Goal: Obtain resource: Download file/media

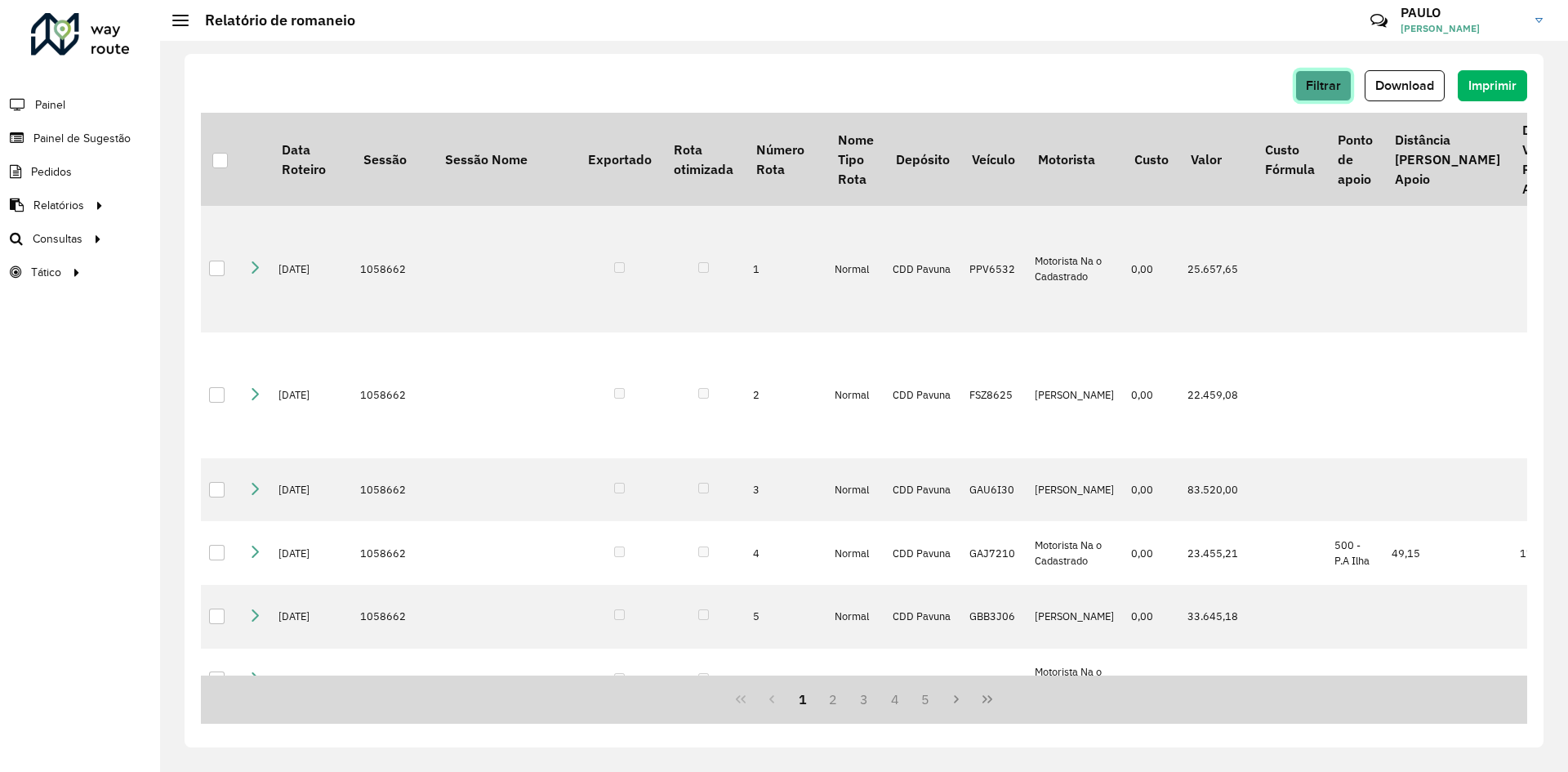
click at [1317, 85] on span "Filtrar" at bounding box center [1323, 85] width 35 height 14
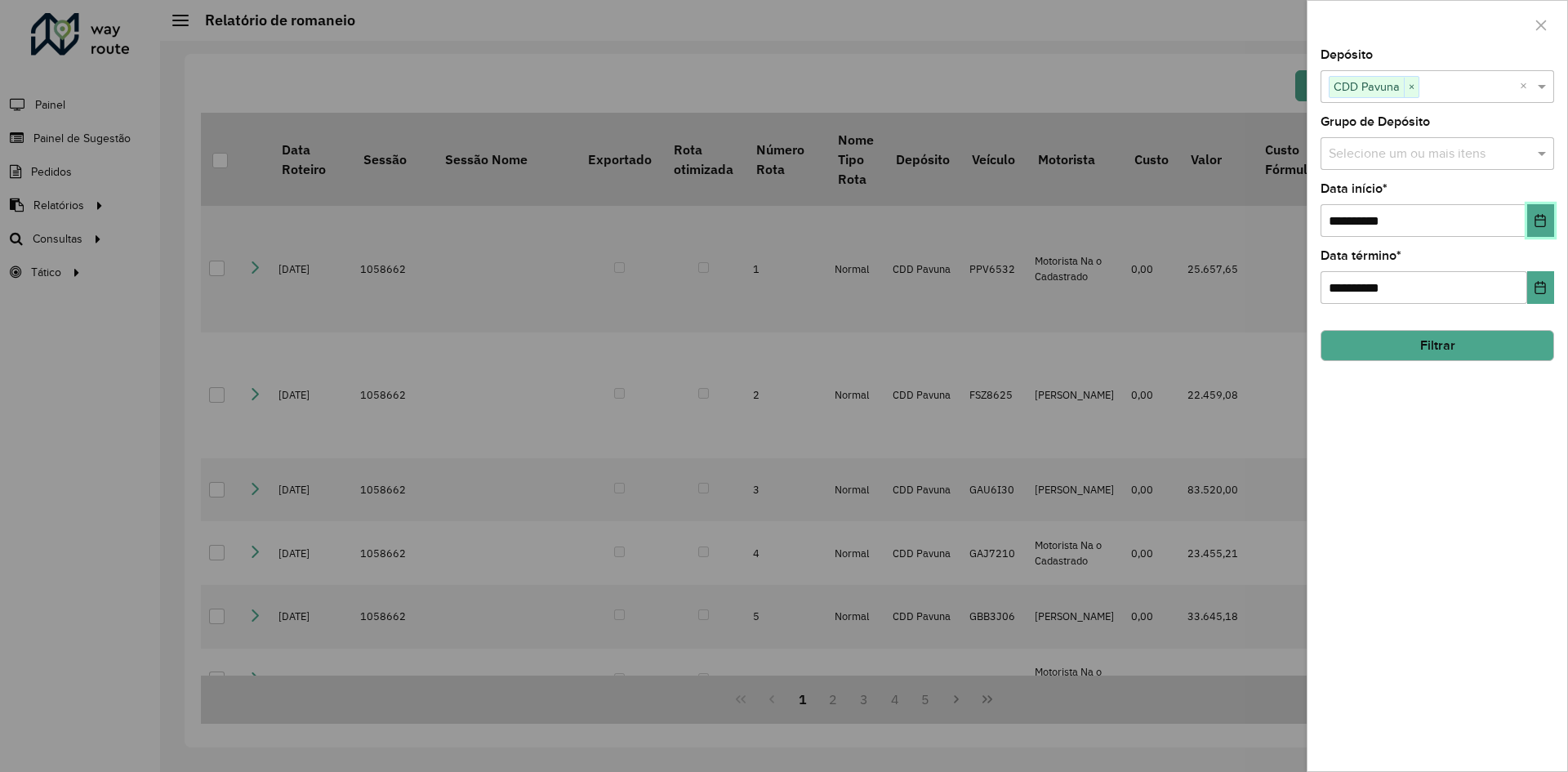
click at [1542, 225] on icon "Choose Date" at bounding box center [1539, 220] width 13 height 13
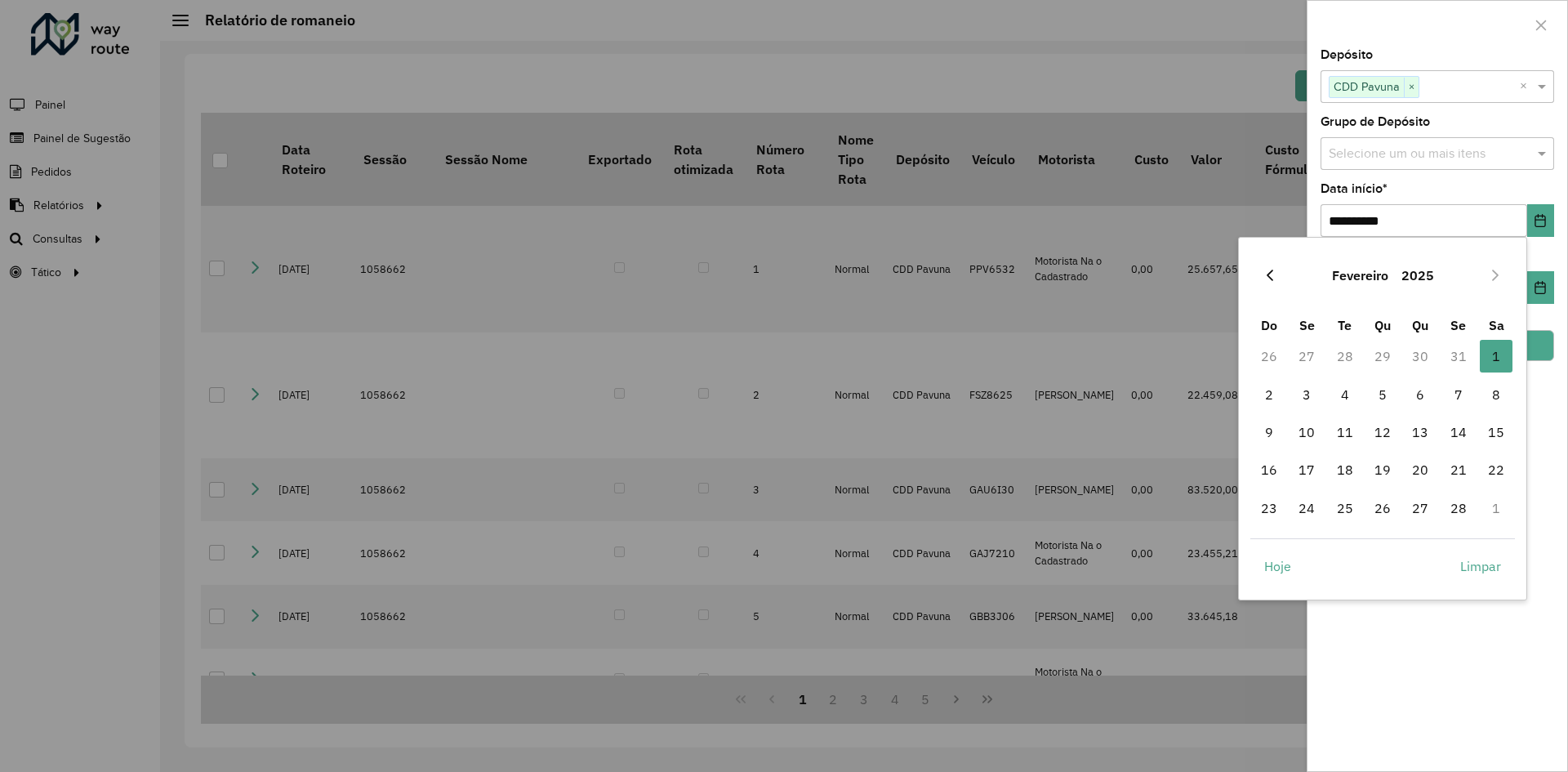
click at [1272, 276] on icon "Previous Month" at bounding box center [1269, 275] width 13 height 13
click at [1380, 355] on span "1" at bounding box center [1383, 356] width 33 height 33
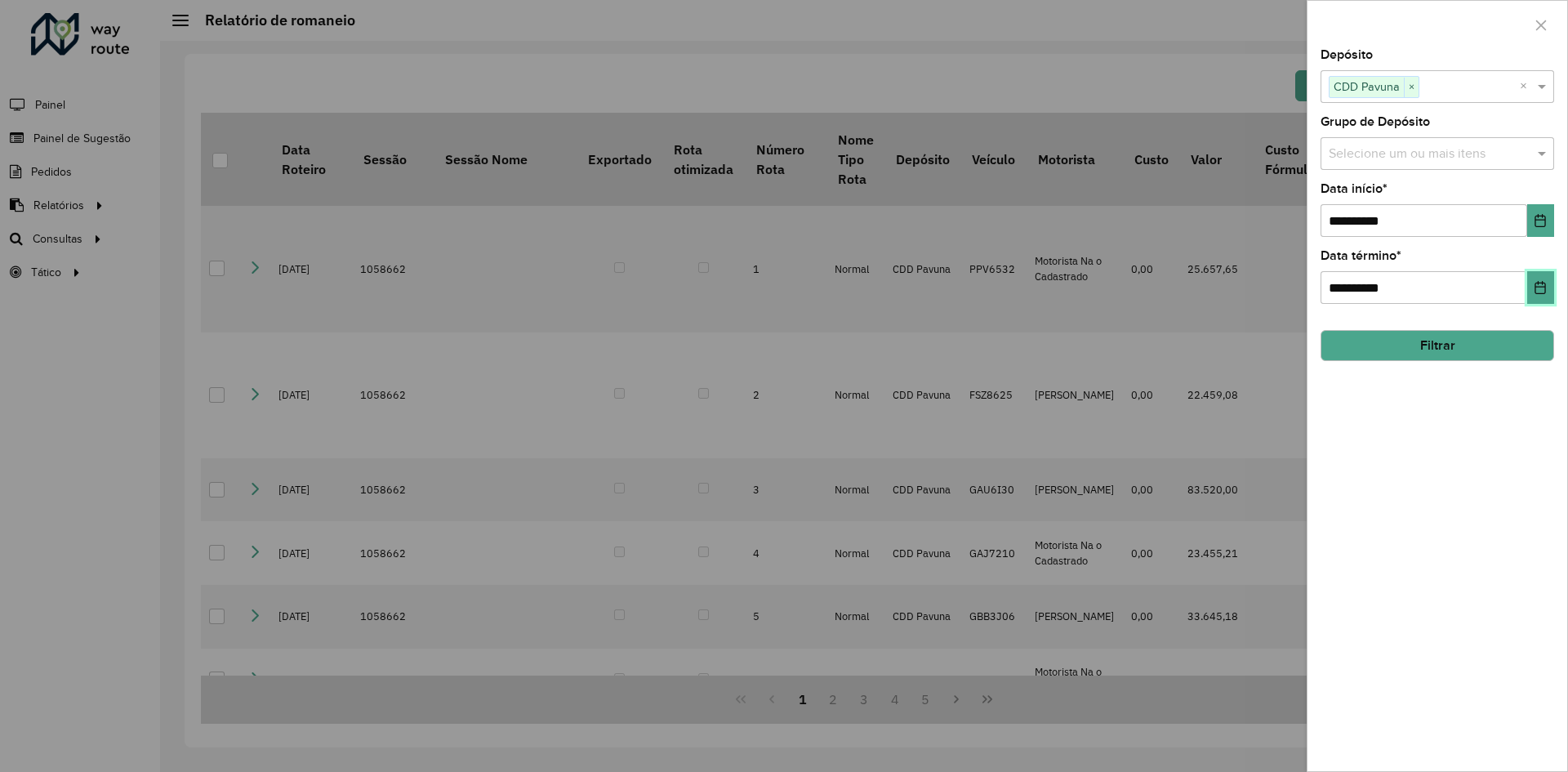
click at [1543, 283] on icon "Choose Date" at bounding box center [1539, 287] width 13 height 13
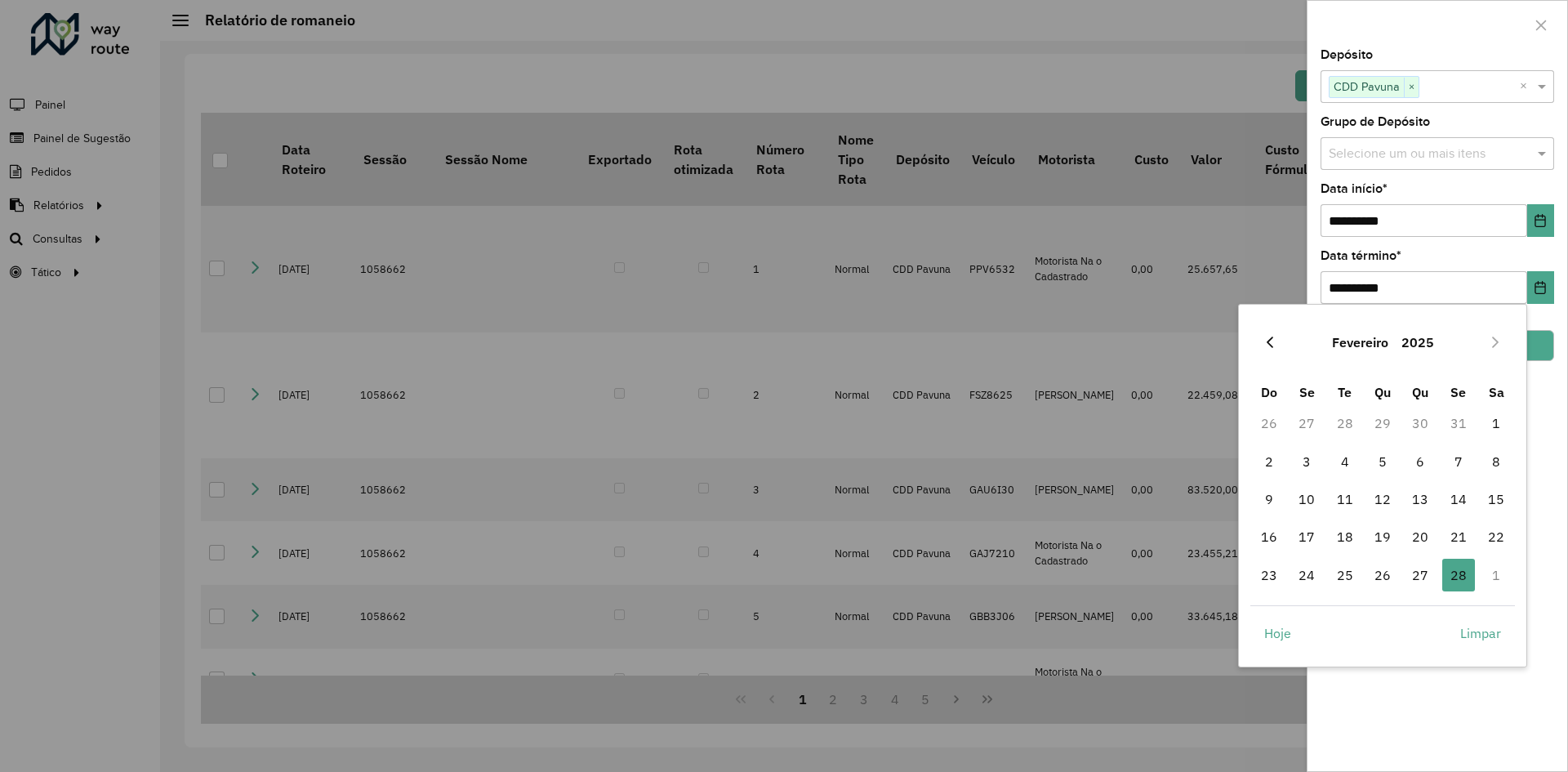
click at [1271, 342] on icon "Previous Month" at bounding box center [1269, 341] width 13 height 13
click at [1453, 576] on span "31" at bounding box center [1458, 575] width 33 height 33
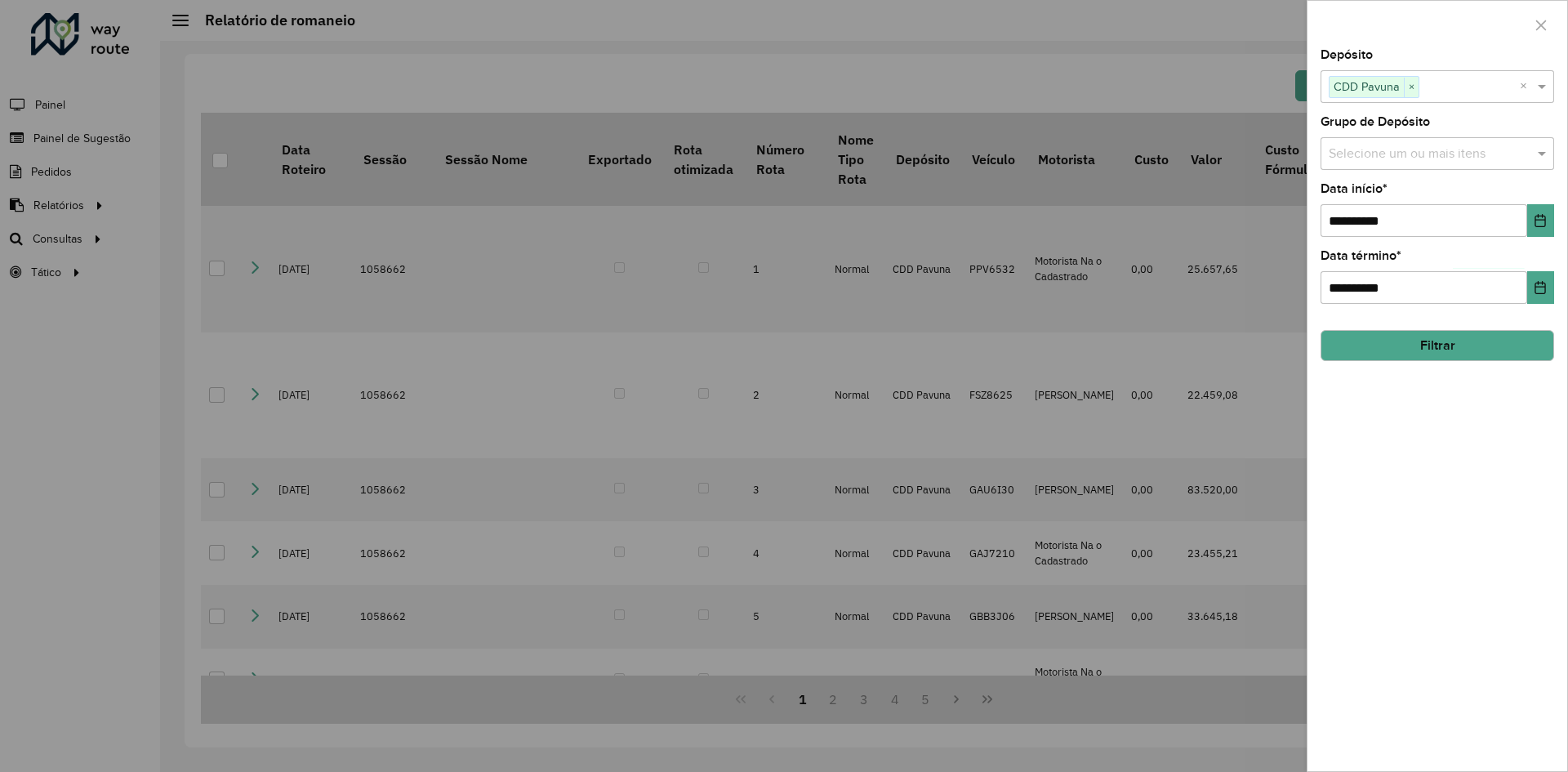
click at [1454, 350] on button "Filtrar" at bounding box center [1436, 345] width 233 height 31
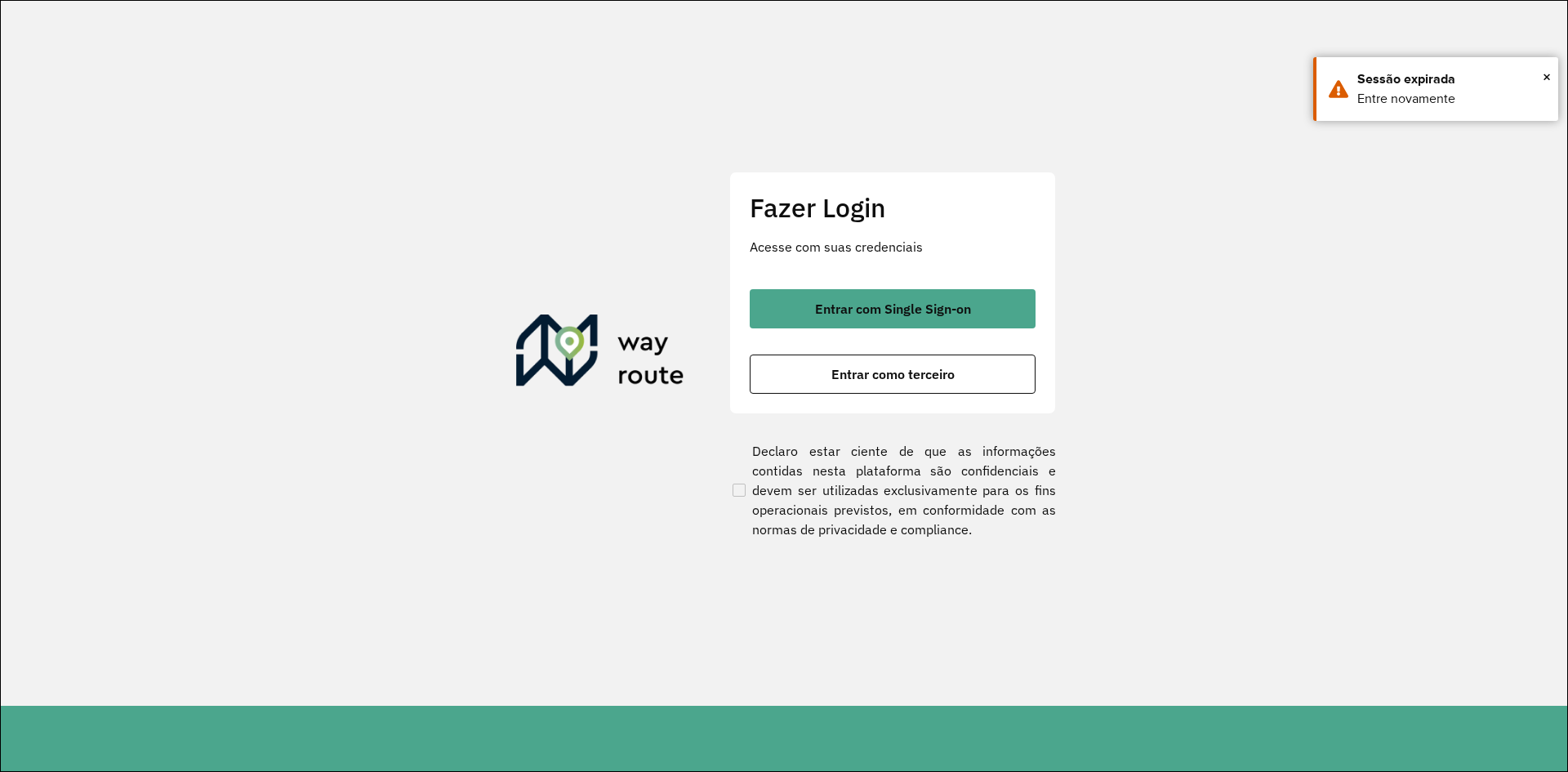
click at [900, 309] on div at bounding box center [784, 386] width 1568 height 772
click at [892, 314] on div at bounding box center [784, 386] width 1568 height 772
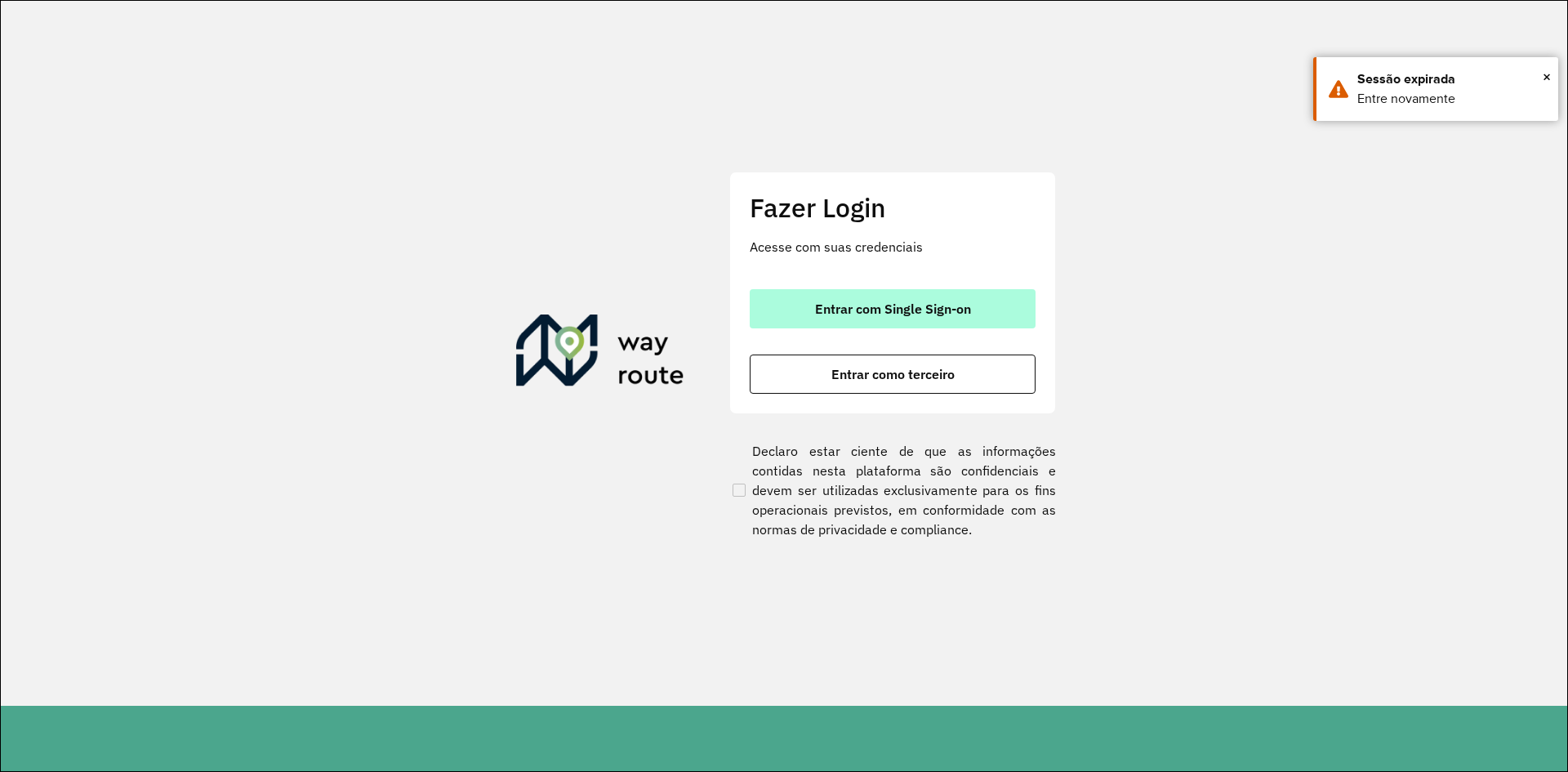
click at [838, 313] on span "Entrar com Single Sign-on" at bounding box center [893, 309] width 156 height 13
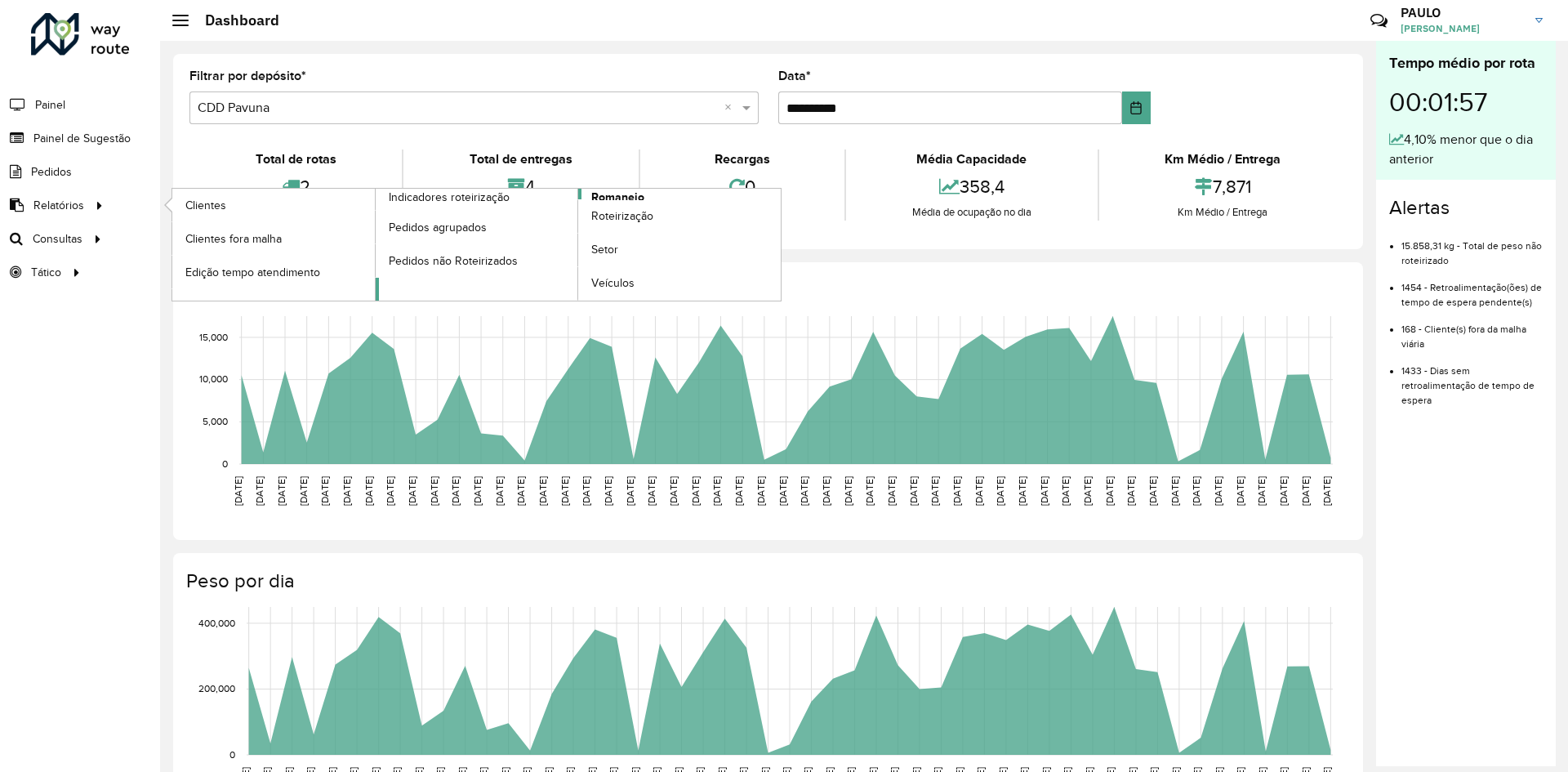
click at [614, 194] on span "Romaneio" at bounding box center [618, 196] width 54 height 17
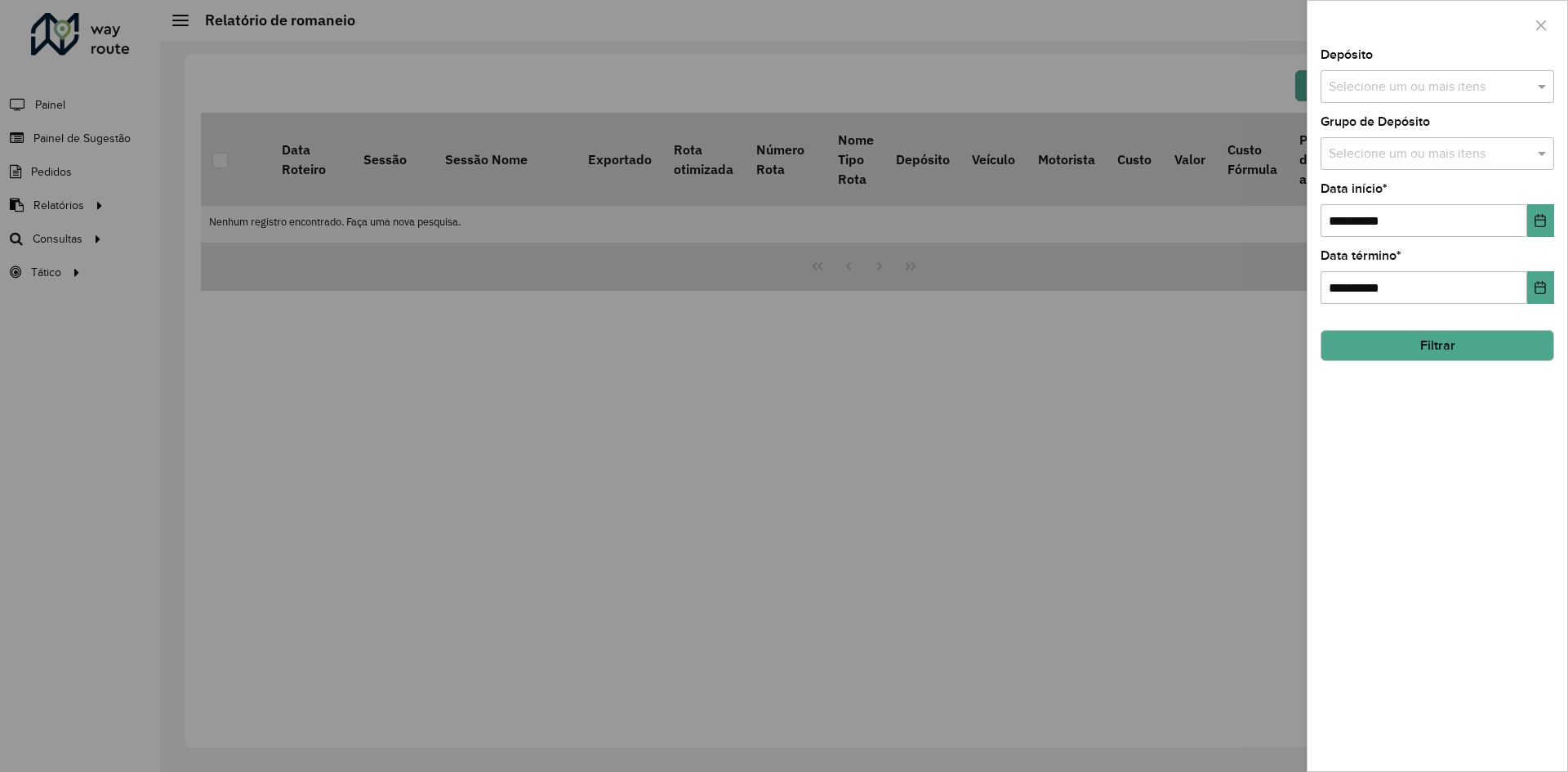
click at [1353, 85] on input "text" at bounding box center [1429, 87] width 209 height 20
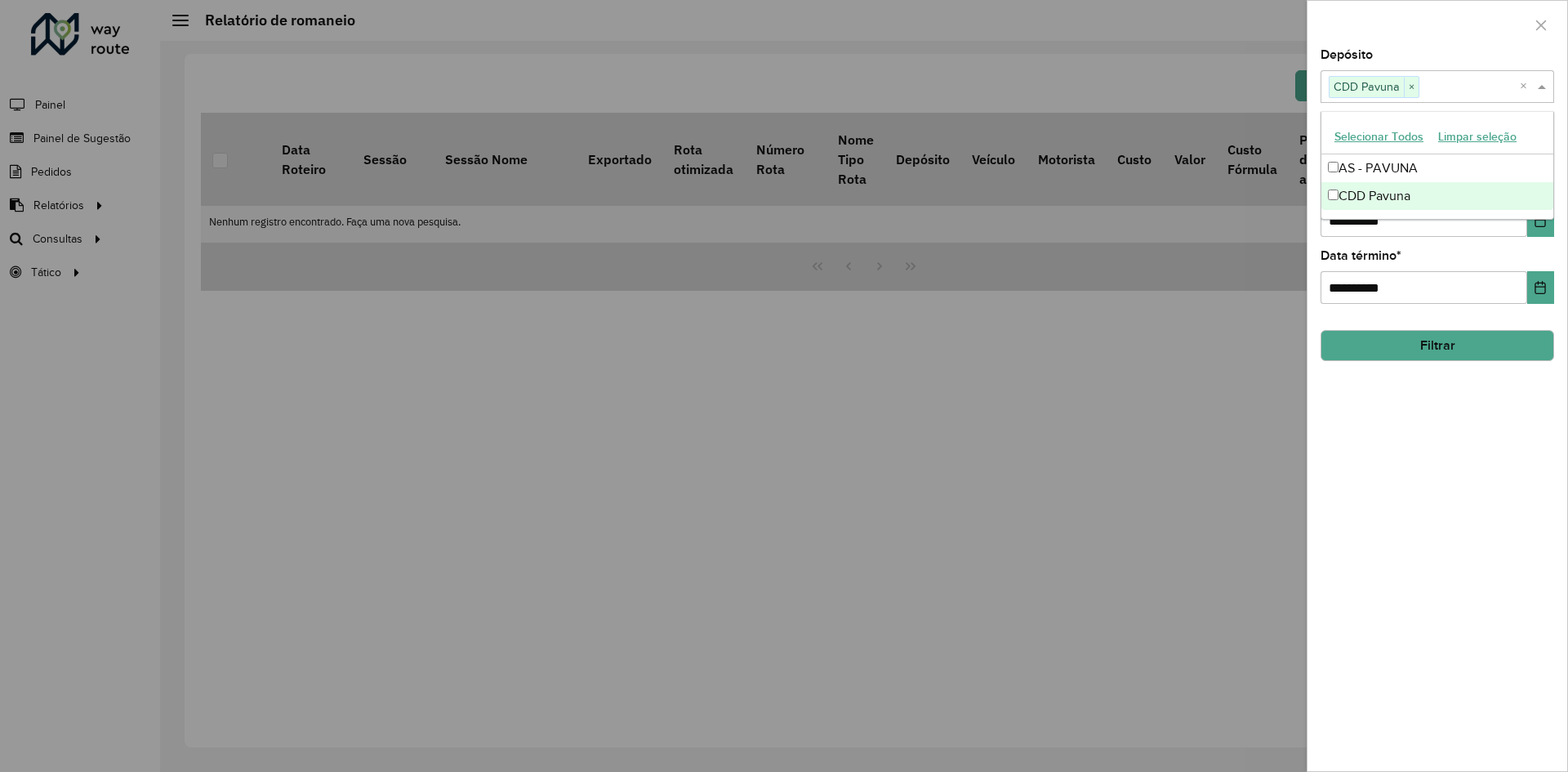
click at [1424, 397] on div "**********" at bounding box center [1437, 410] width 260 height 722
click at [1539, 229] on button "Choose Date" at bounding box center [1540, 220] width 27 height 33
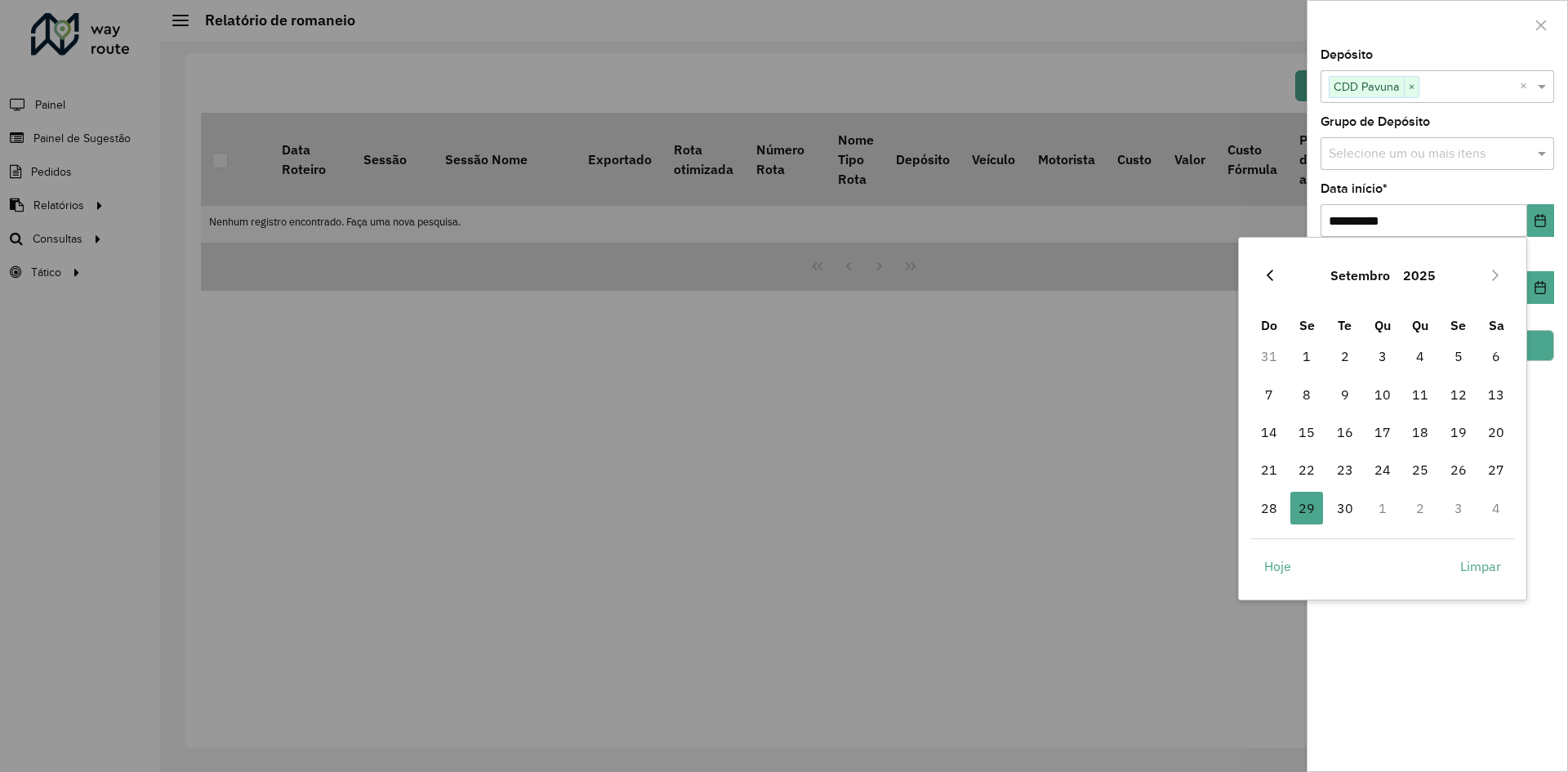
click at [1270, 277] on icon "Previous Month" at bounding box center [1269, 275] width 13 height 13
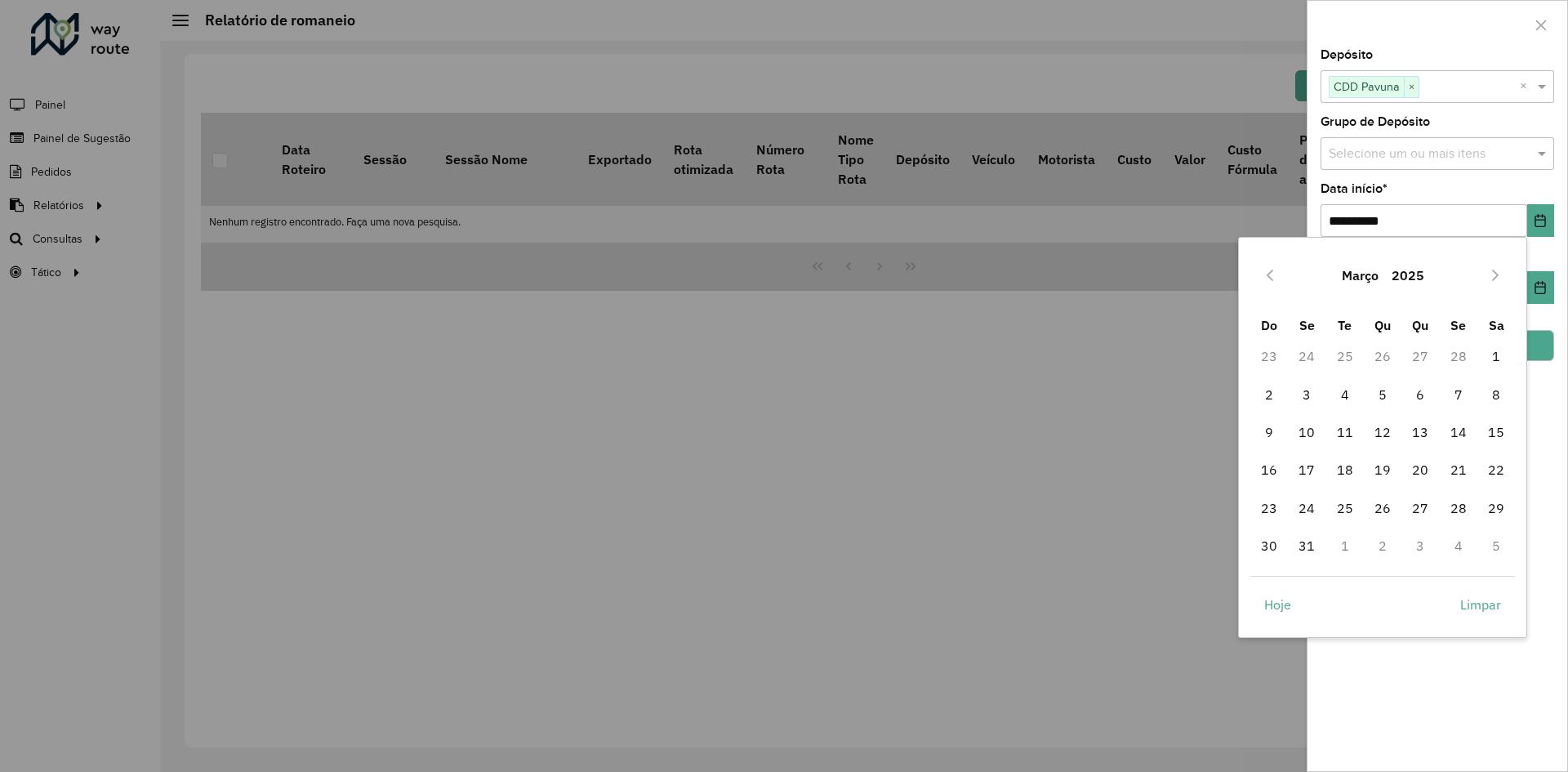
click at [1270, 277] on icon "Previous Month" at bounding box center [1269, 275] width 13 height 13
click at [1387, 353] on span "1" at bounding box center [1383, 356] width 33 height 33
type input "**********"
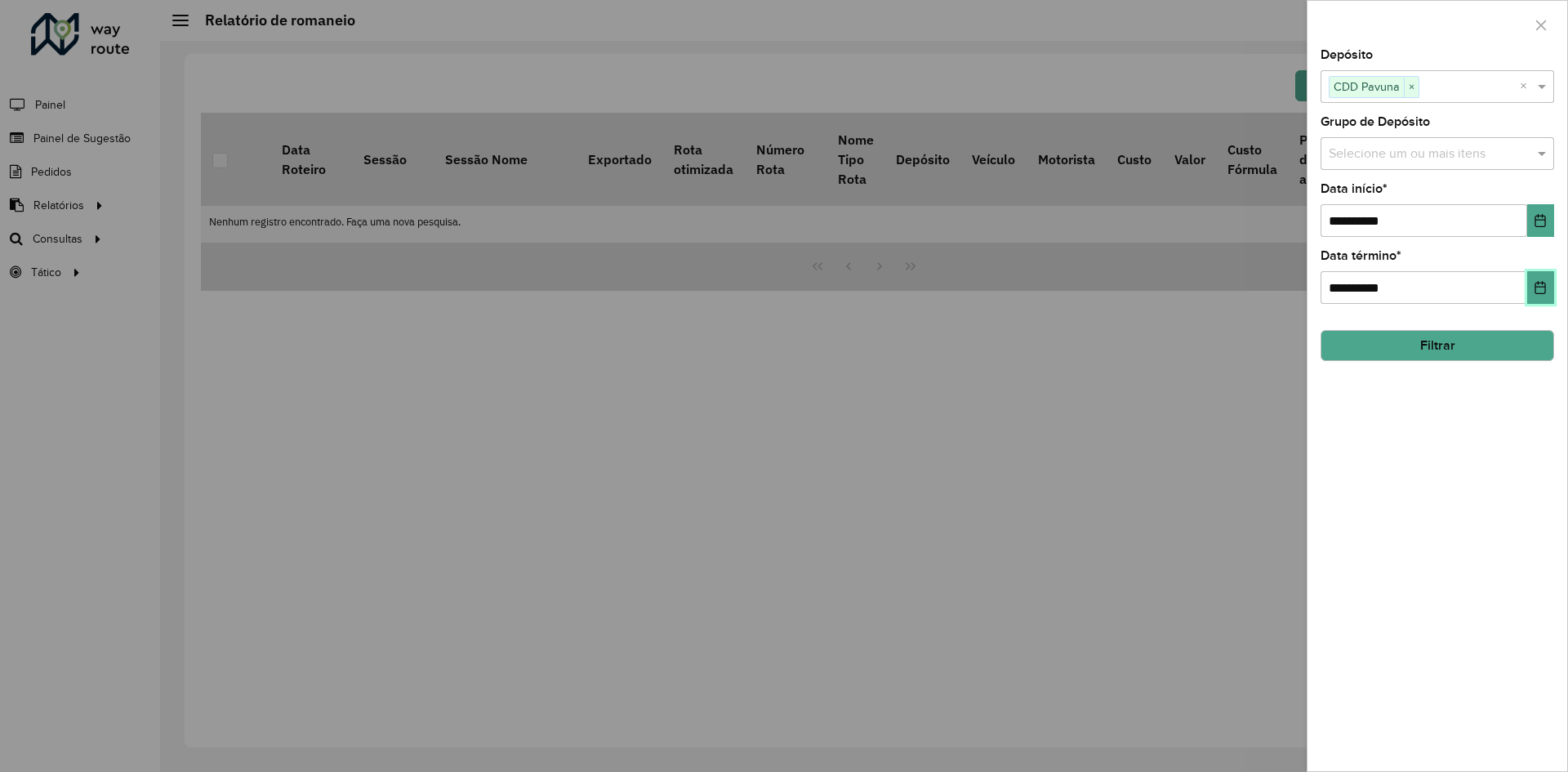
click at [1537, 281] on icon "Choose Date" at bounding box center [1539, 287] width 13 height 13
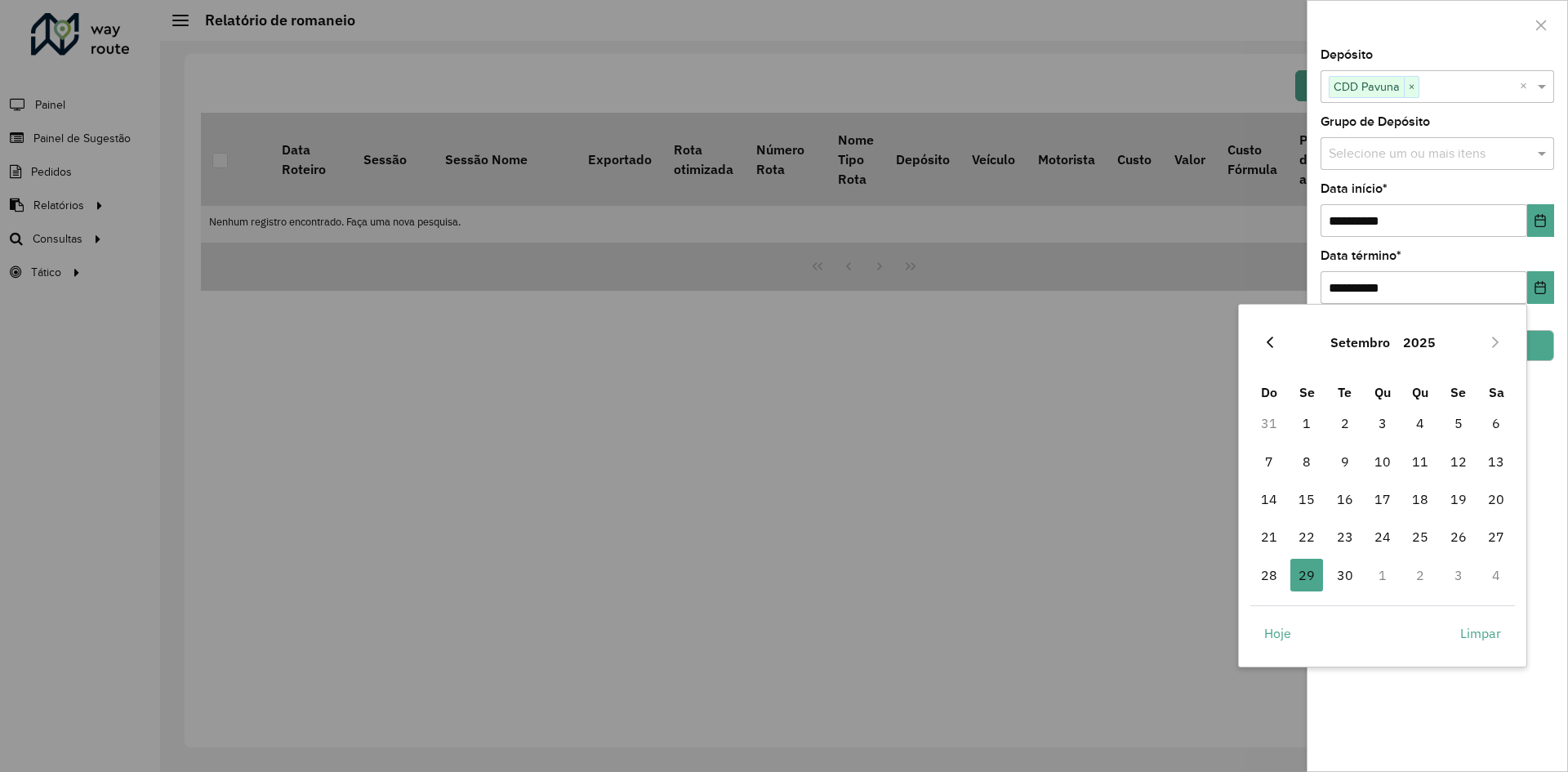
click at [1269, 342] on icon "Previous Month" at bounding box center [1269, 341] width 13 height 13
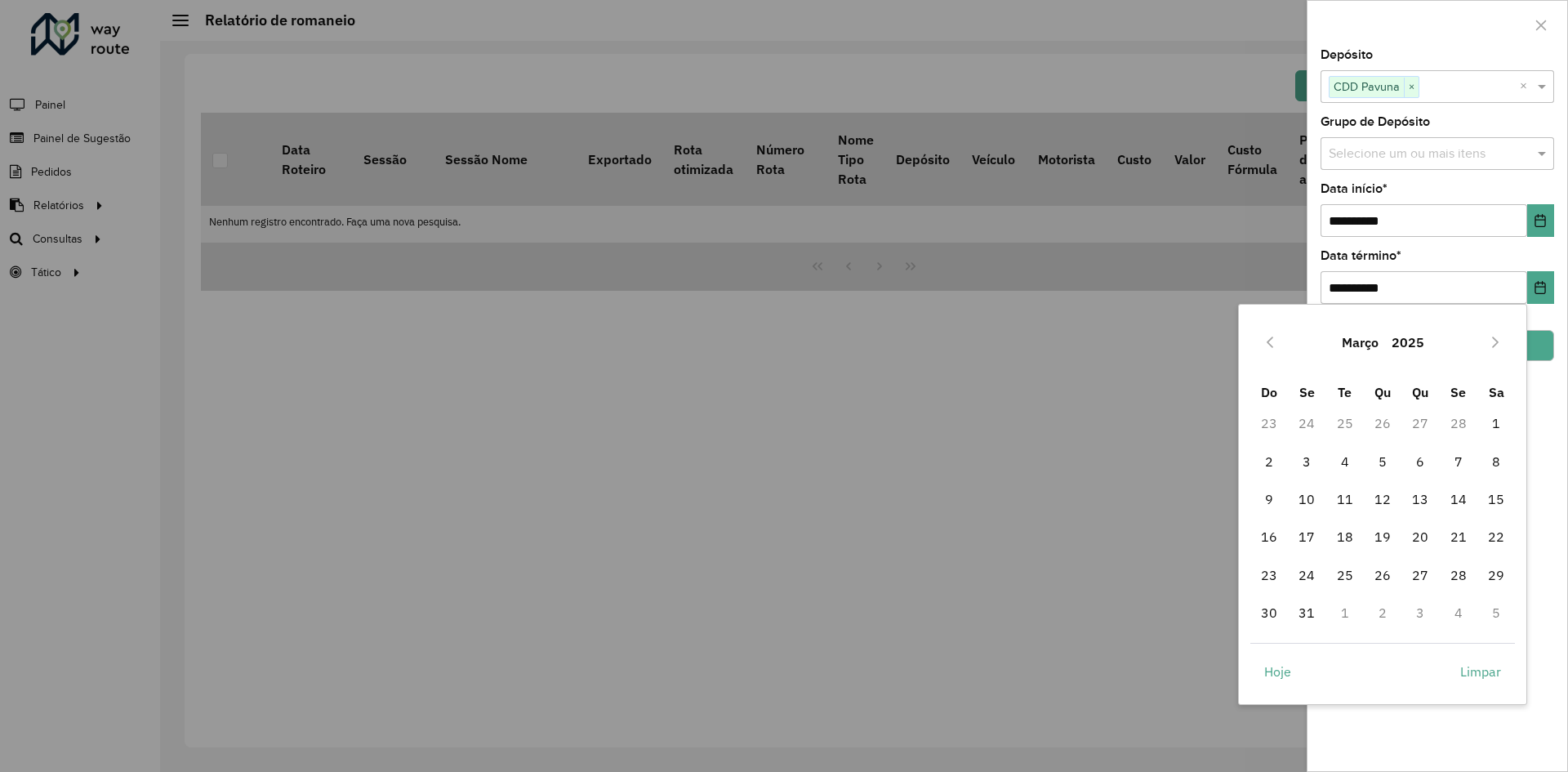
click at [1269, 342] on icon "Previous Month" at bounding box center [1269, 341] width 13 height 13
click at [1496, 343] on icon "Next Month" at bounding box center [1495, 341] width 13 height 13
click at [1456, 576] on span "31" at bounding box center [1458, 575] width 33 height 33
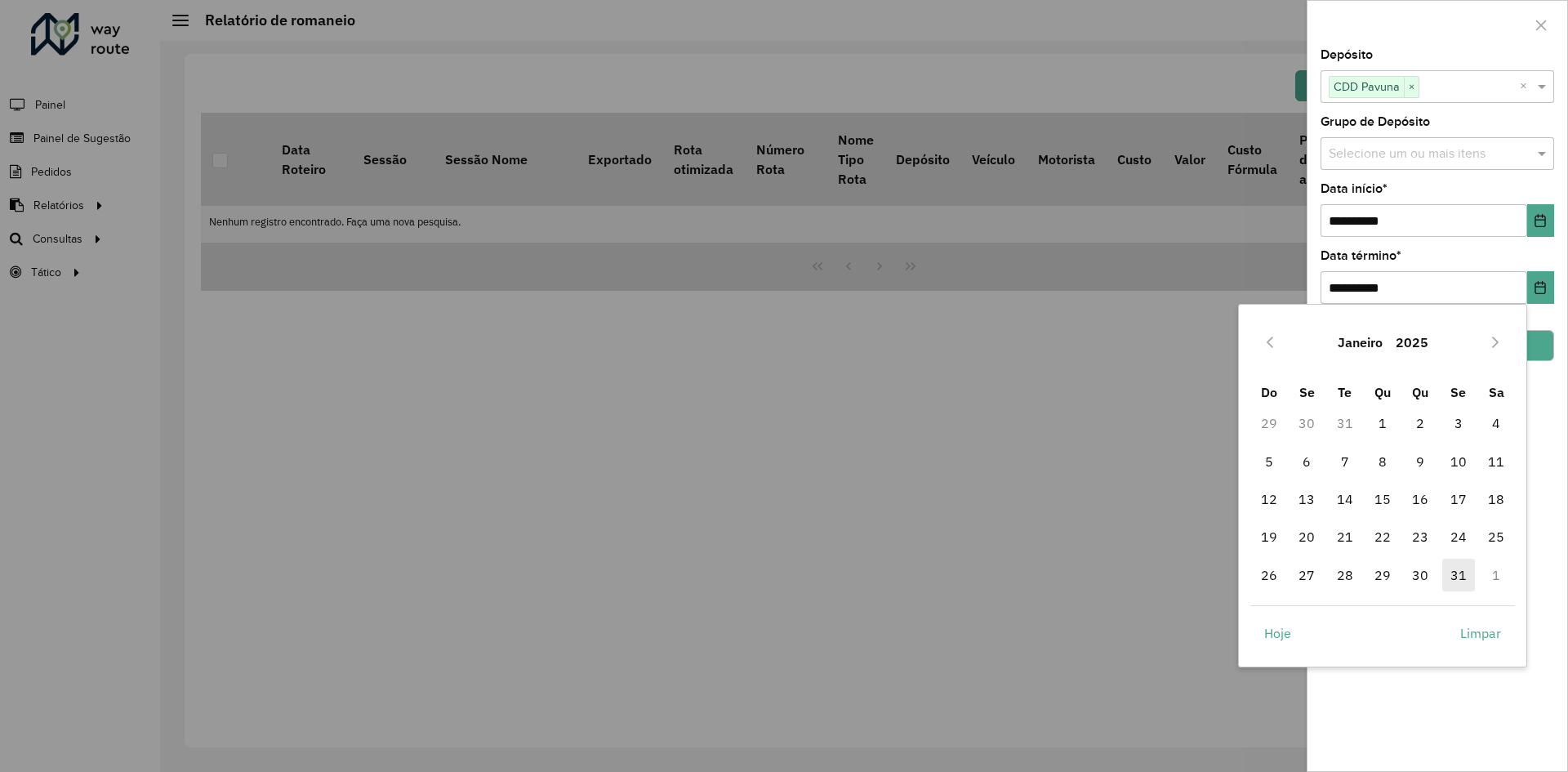
type input "**********"
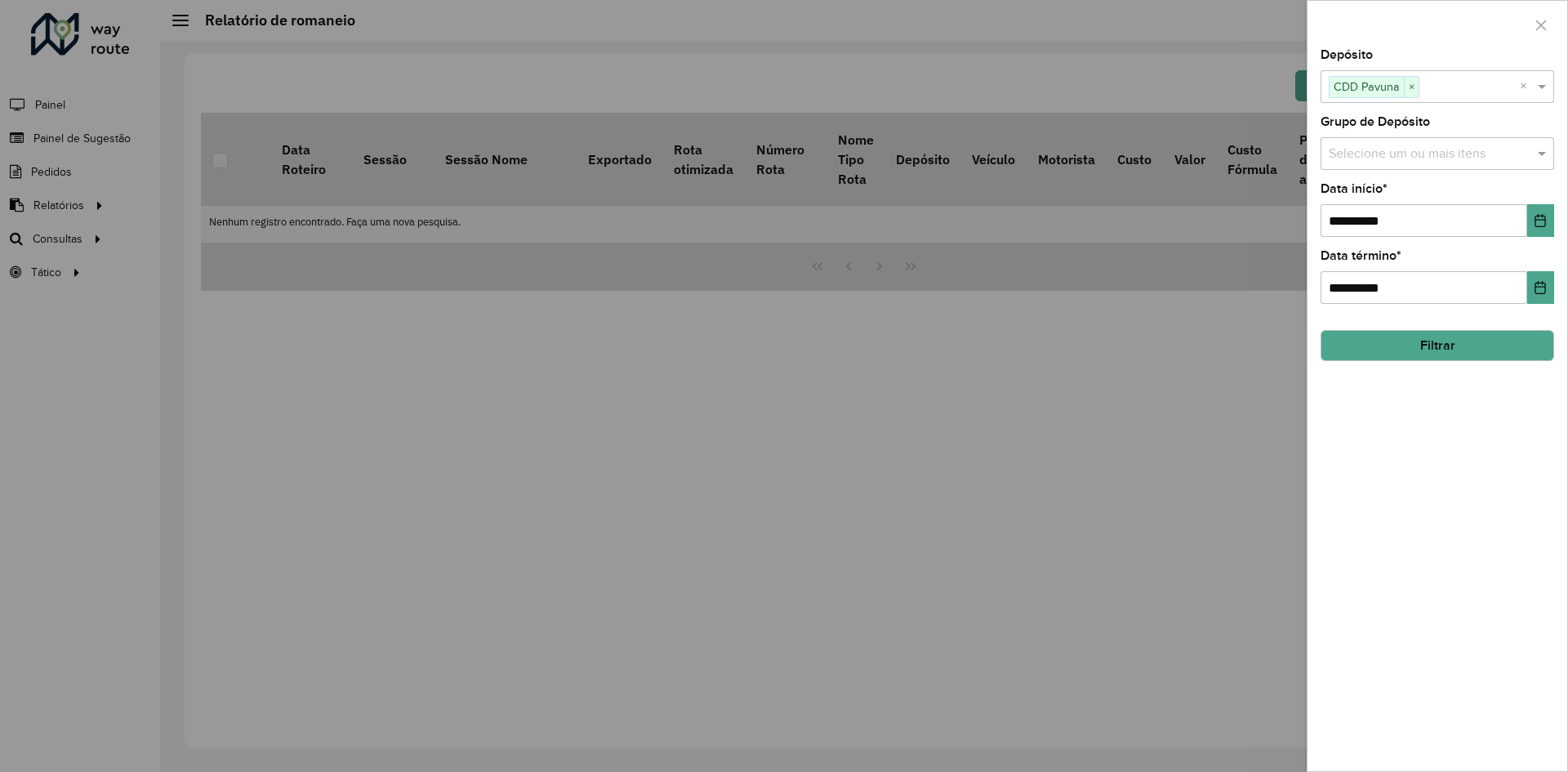
click at [1518, 417] on div "**********" at bounding box center [1437, 410] width 260 height 722
click at [1429, 350] on button "Filtrar" at bounding box center [1436, 345] width 233 height 31
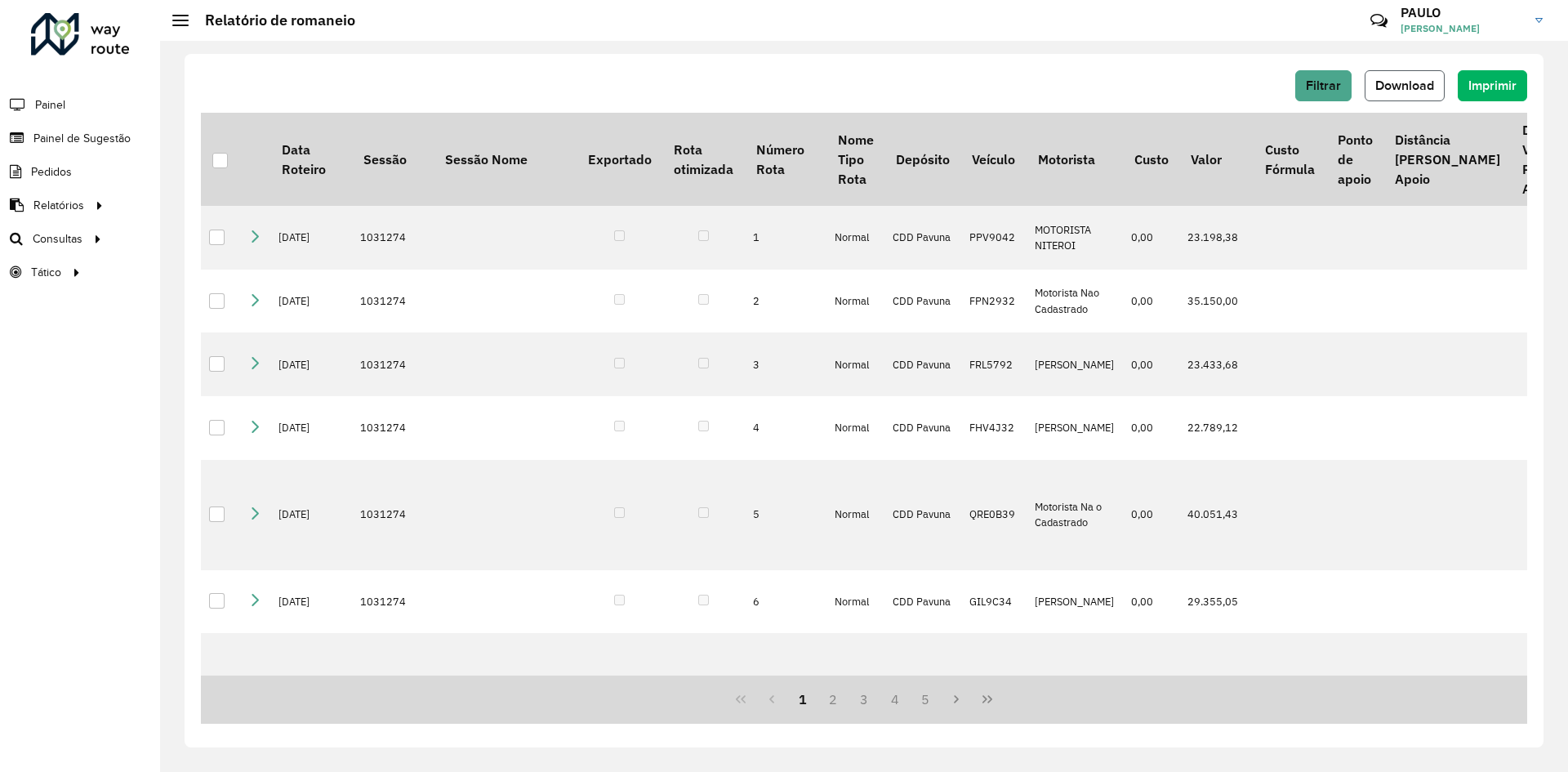
click at [1419, 87] on span "Download" at bounding box center [1404, 85] width 59 height 14
click at [1323, 87] on span "Filtrar" at bounding box center [1323, 85] width 35 height 14
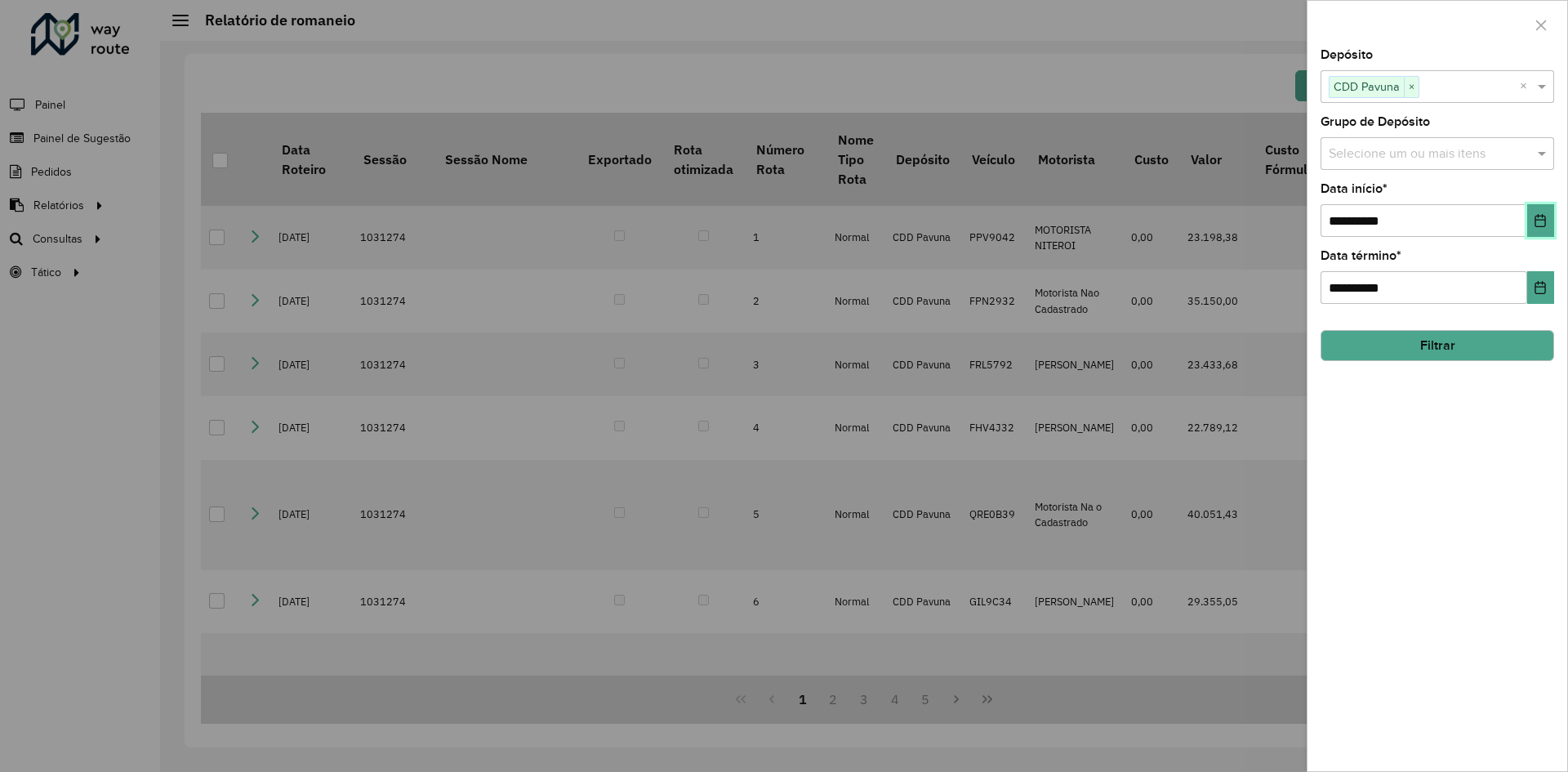
click at [1541, 220] on icon "Choose Date" at bounding box center [1540, 220] width 11 height 13
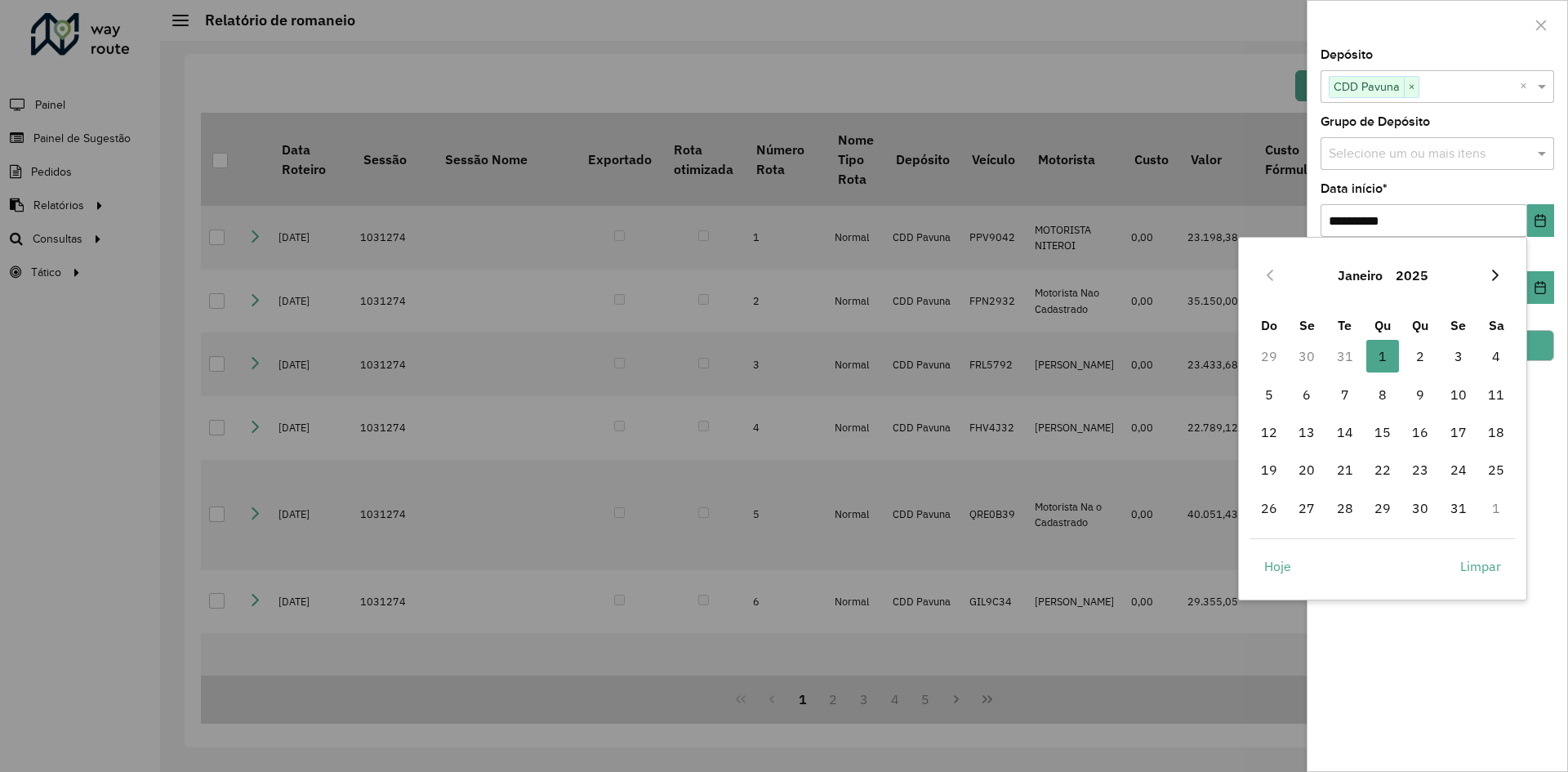
click at [1494, 274] on icon "Next Month" at bounding box center [1495, 275] width 13 height 13
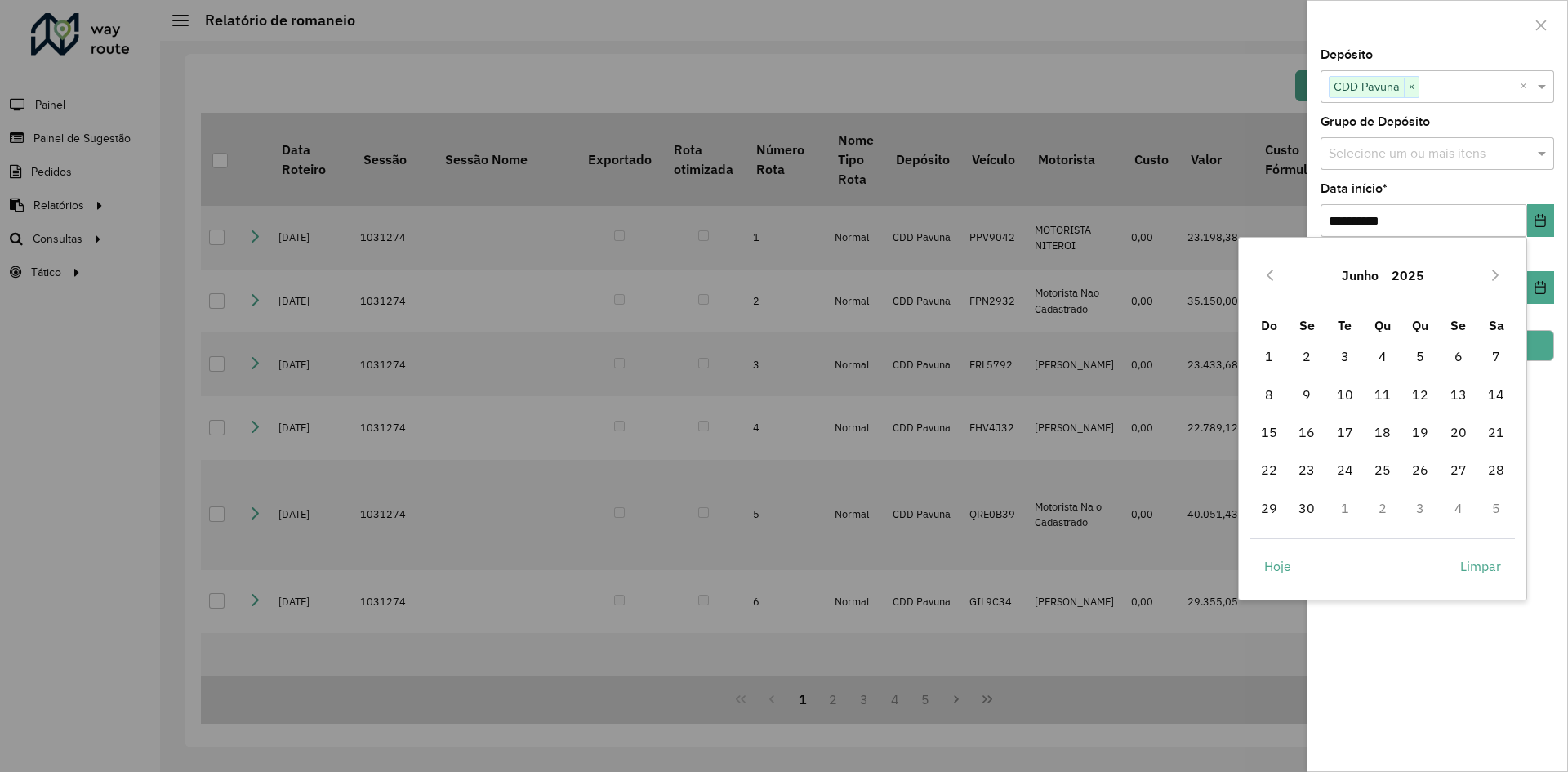
click at [1494, 274] on icon "Next Month" at bounding box center [1495, 275] width 13 height 13
click at [1299, 355] on span "1" at bounding box center [1306, 356] width 33 height 33
type input "**********"
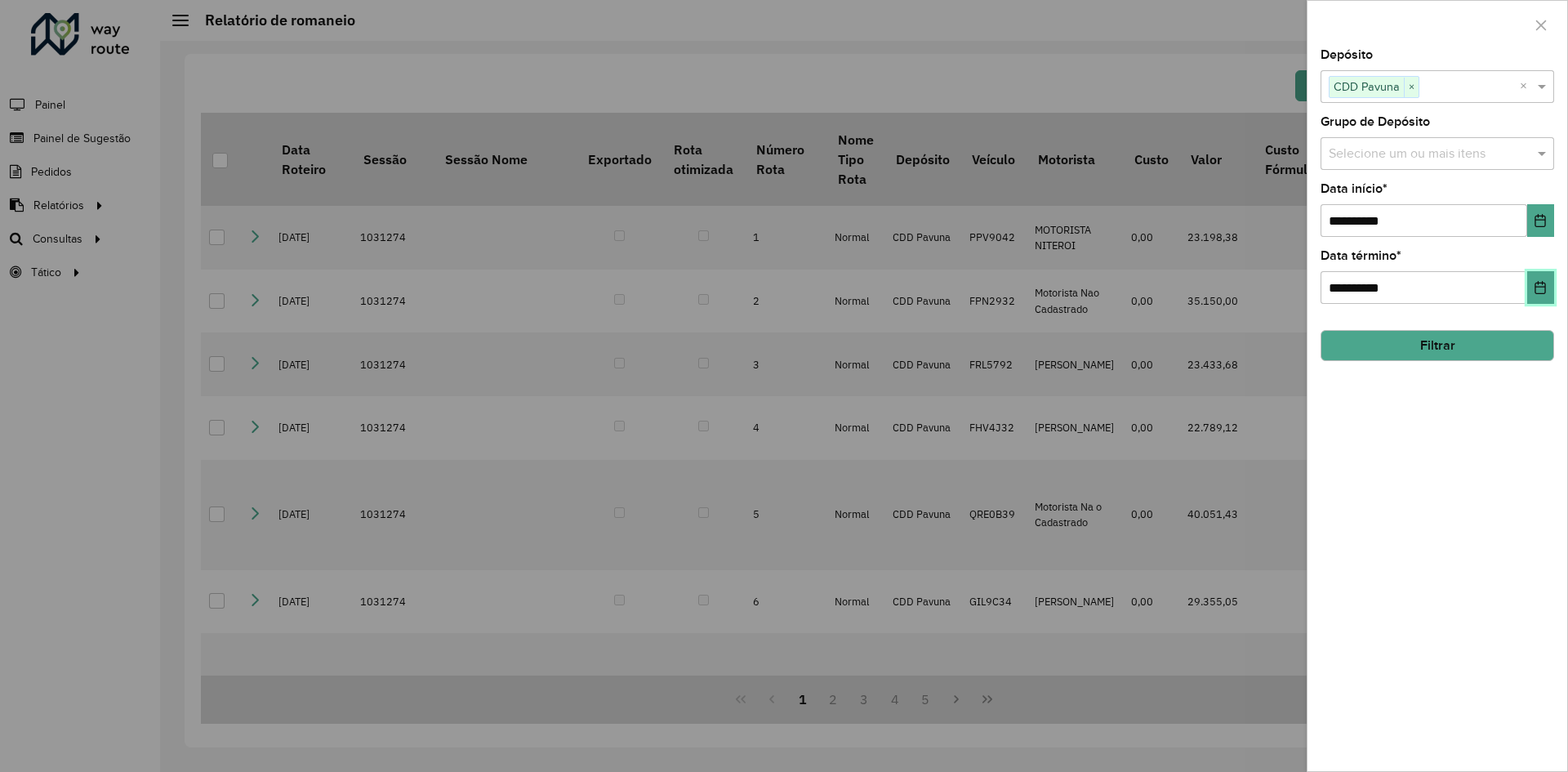
click at [1536, 290] on icon "Choose Date" at bounding box center [1540, 287] width 11 height 13
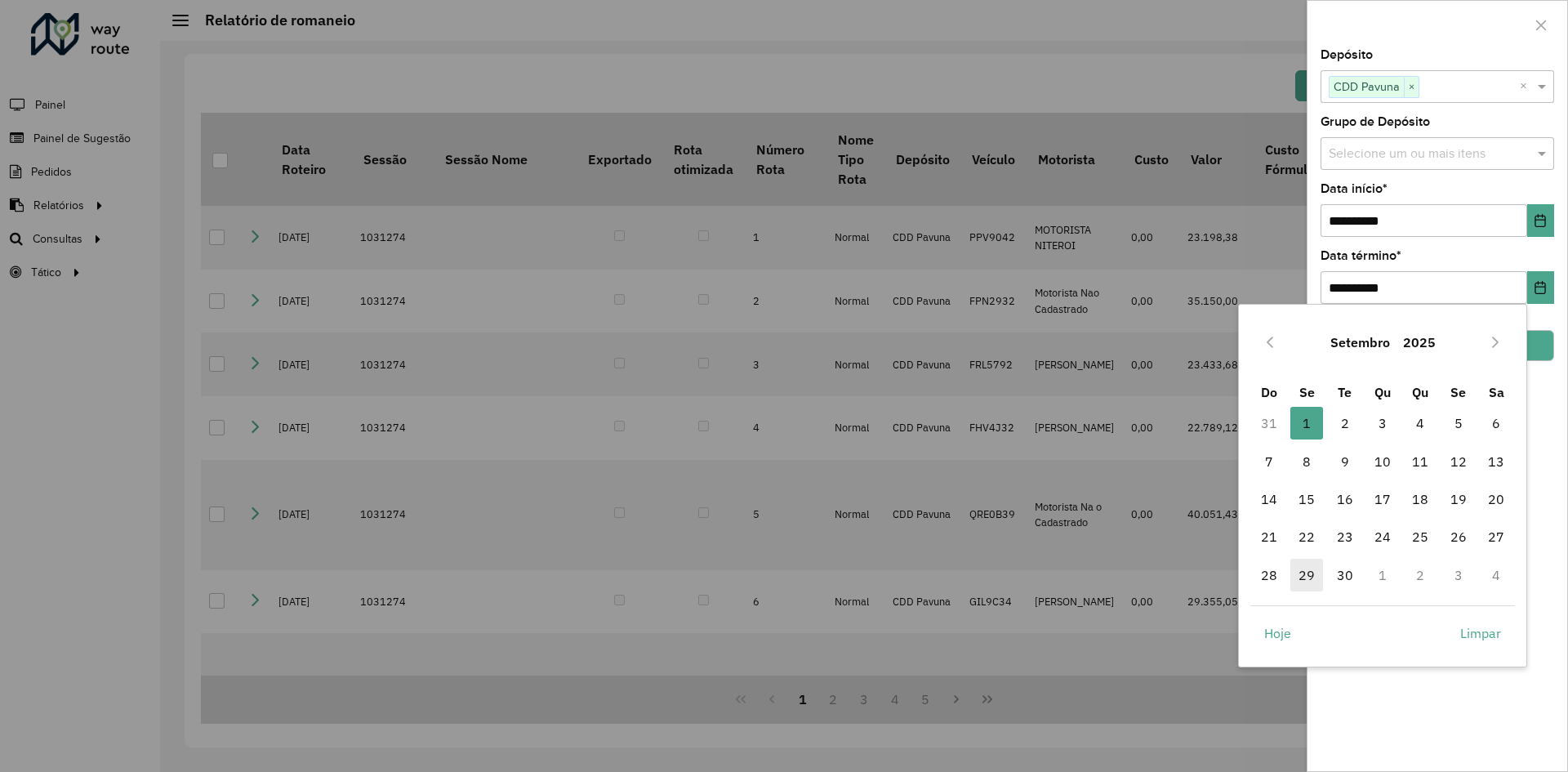
click at [1311, 579] on span "29" at bounding box center [1306, 575] width 33 height 33
type input "**********"
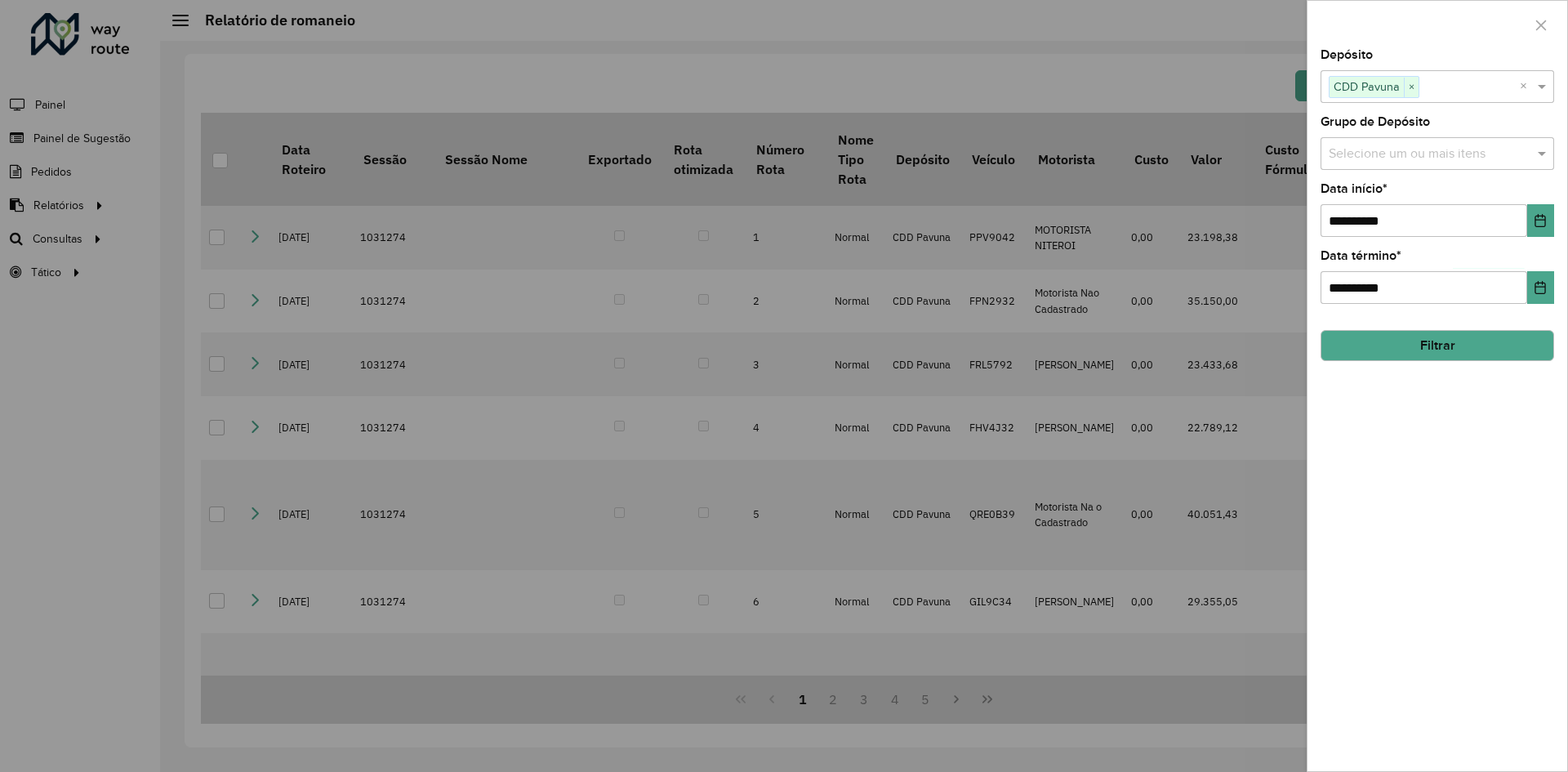
click at [1435, 349] on button "Filtrar" at bounding box center [1436, 345] width 233 height 31
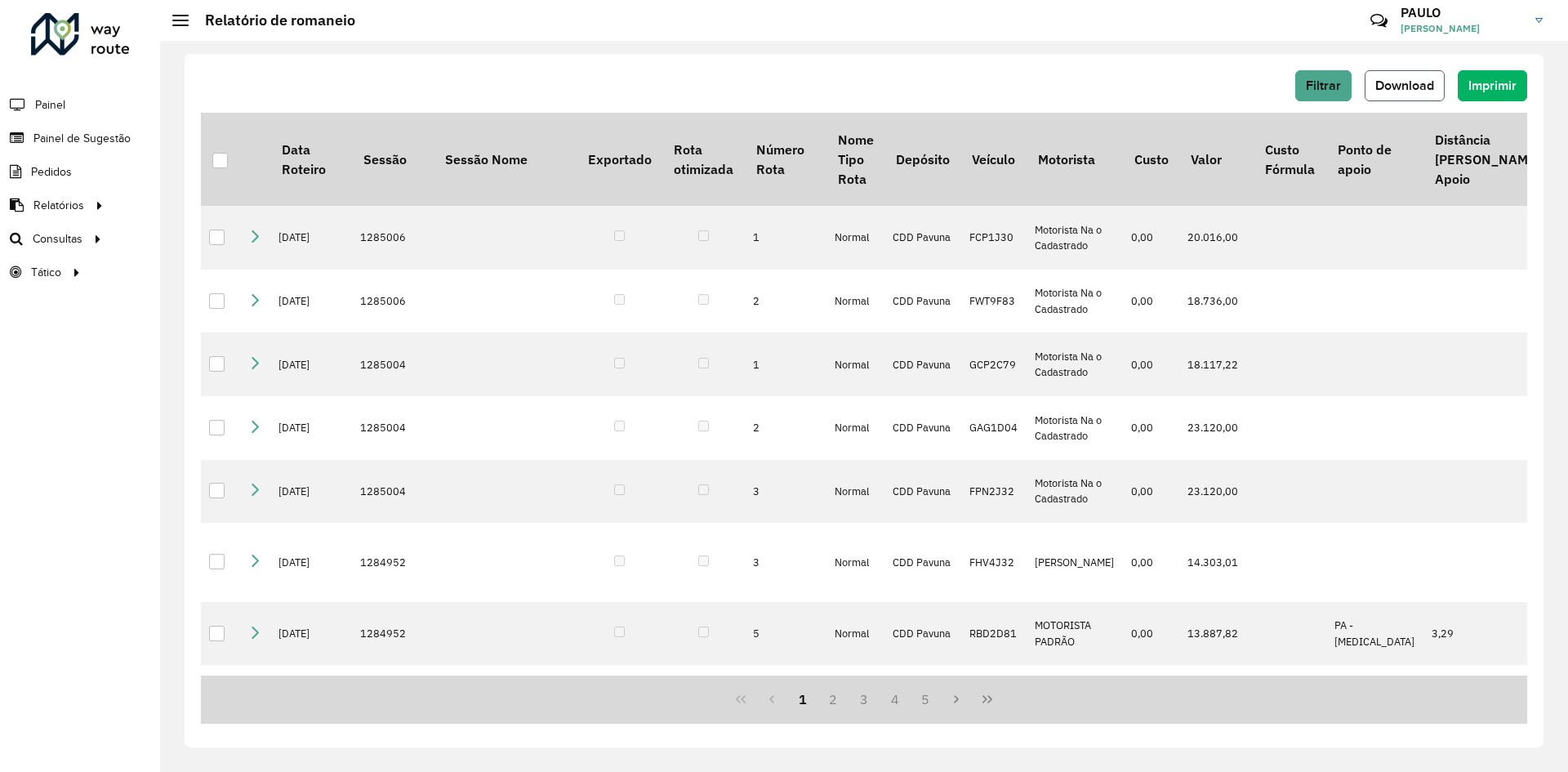
click at [1405, 81] on span "Download" at bounding box center [1404, 85] width 59 height 14
